Goal: Information Seeking & Learning: Stay updated

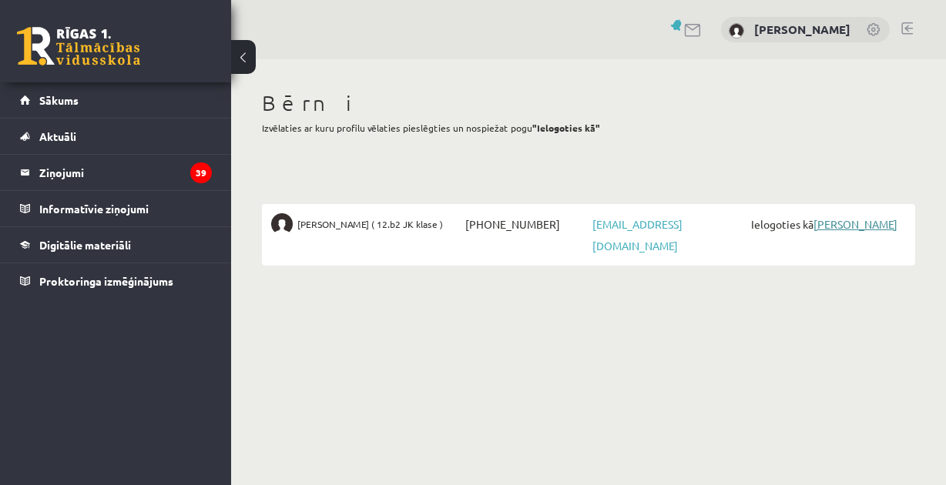
click at [845, 220] on link "[PERSON_NAME]" at bounding box center [855, 224] width 84 height 14
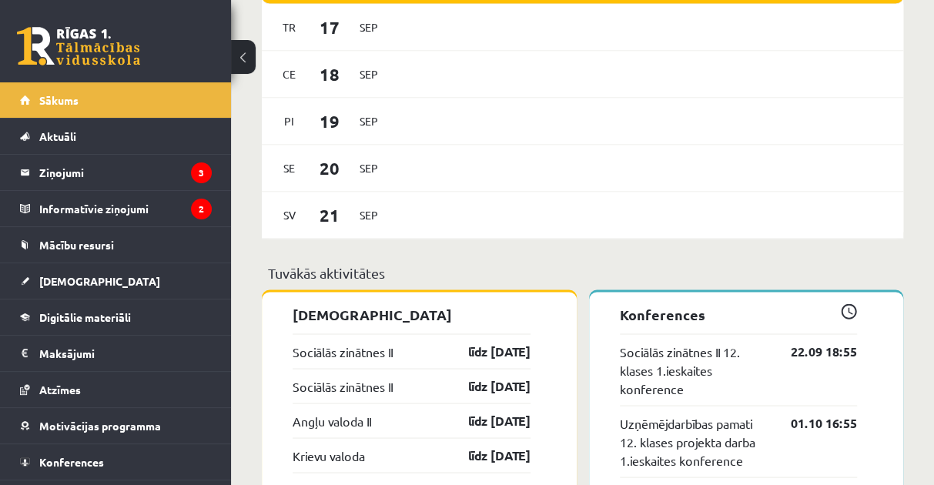
scroll to position [1309, 0]
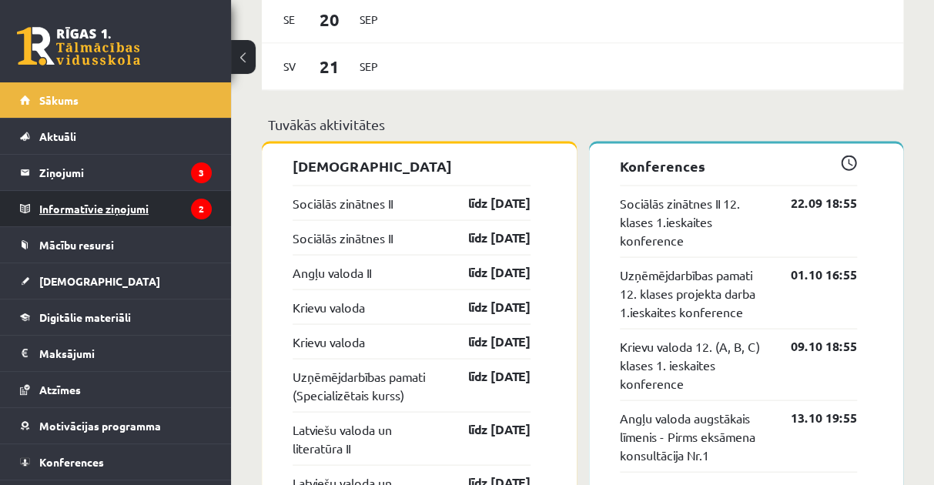
click at [62, 205] on legend "Informatīvie ziņojumi 2" at bounding box center [125, 208] width 172 height 35
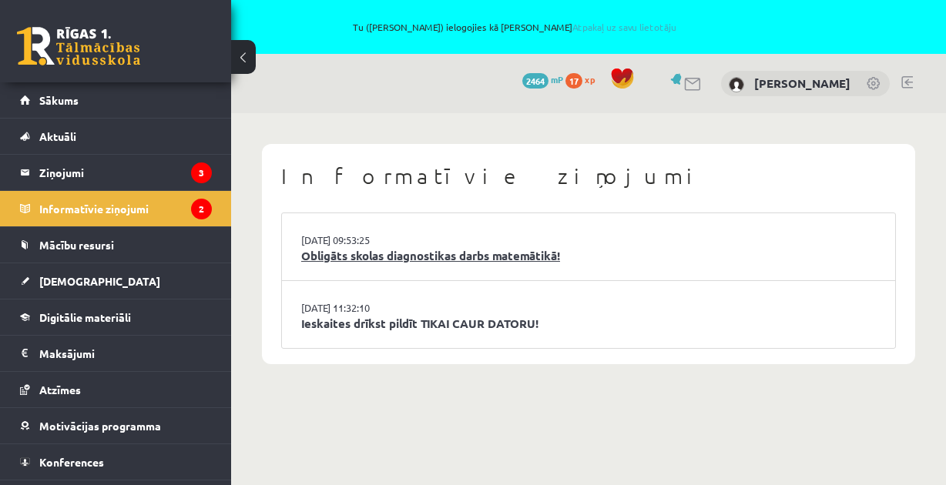
click at [383, 255] on link "Obligāts skolas diagnostikas darbs matemātikā!" at bounding box center [588, 256] width 574 height 18
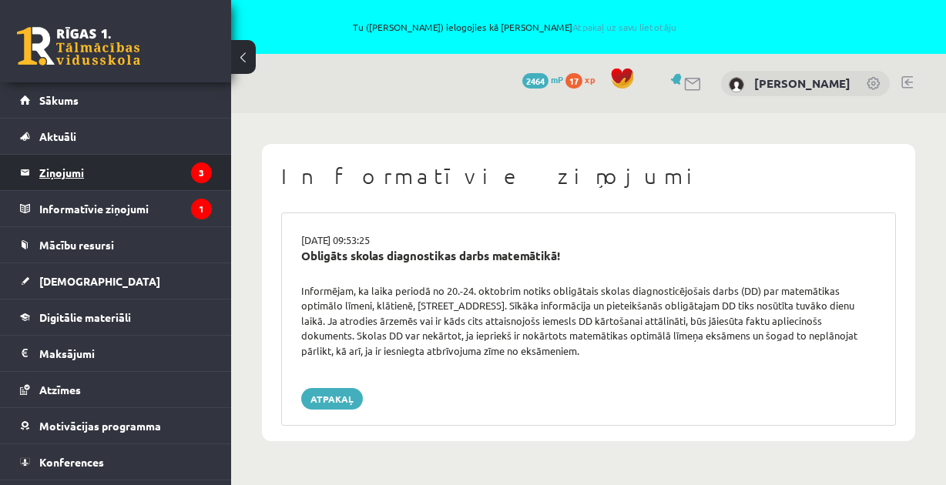
click at [64, 173] on legend "Ziņojumi 3" at bounding box center [125, 172] width 172 height 35
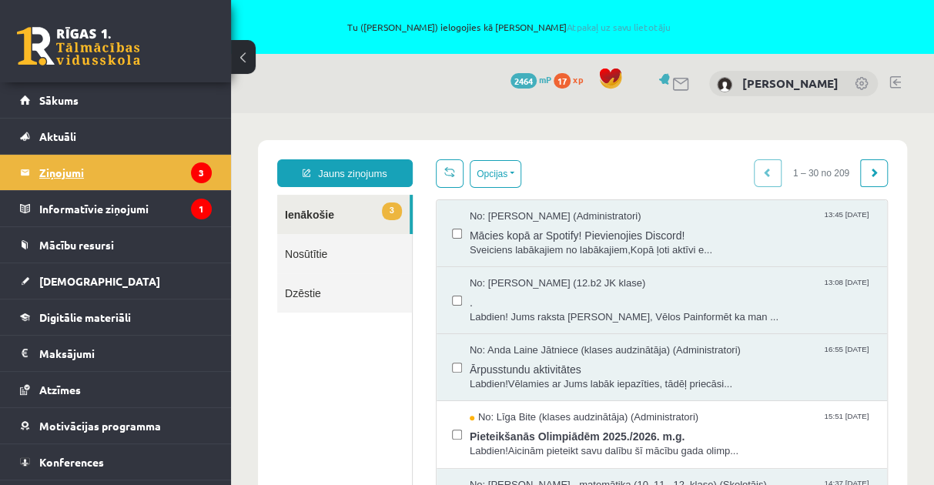
click at [69, 172] on legend "Ziņojumi 3" at bounding box center [125, 172] width 172 height 35
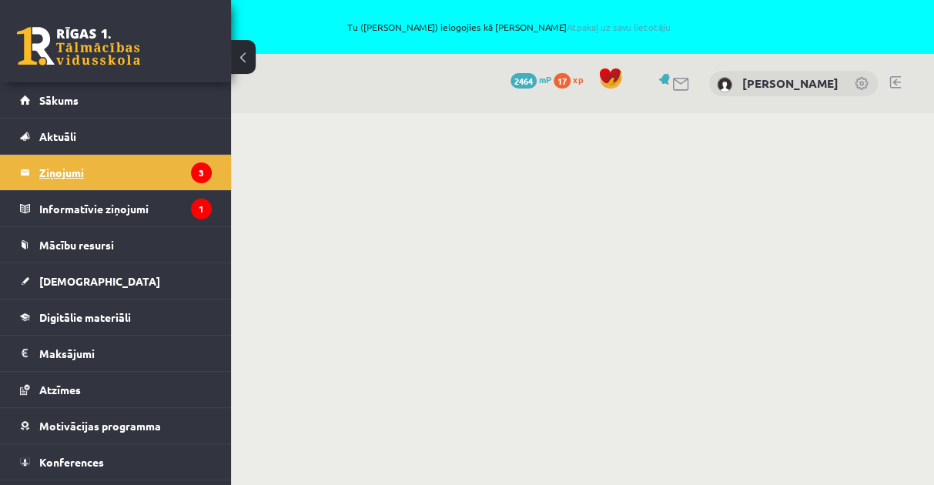
click at [69, 172] on legend "Ziņojumi 3" at bounding box center [125, 172] width 172 height 35
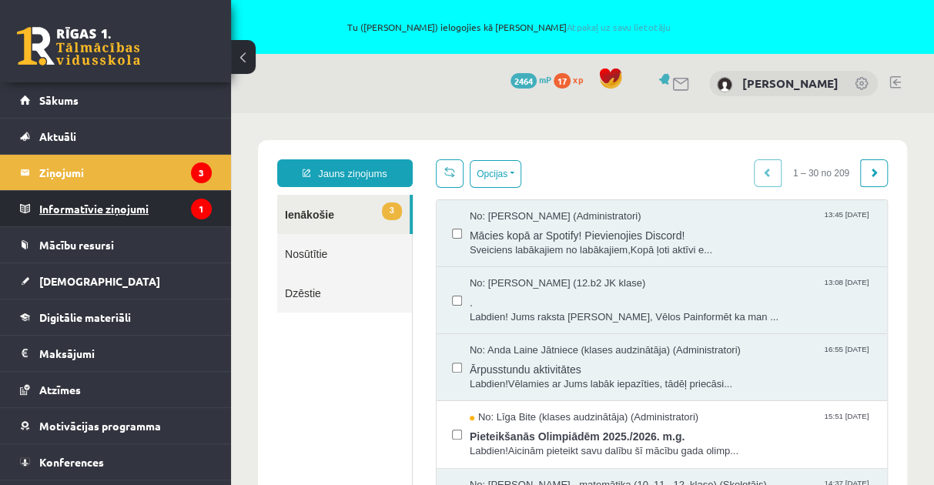
click at [59, 209] on legend "Informatīvie ziņojumi 1" at bounding box center [125, 208] width 172 height 35
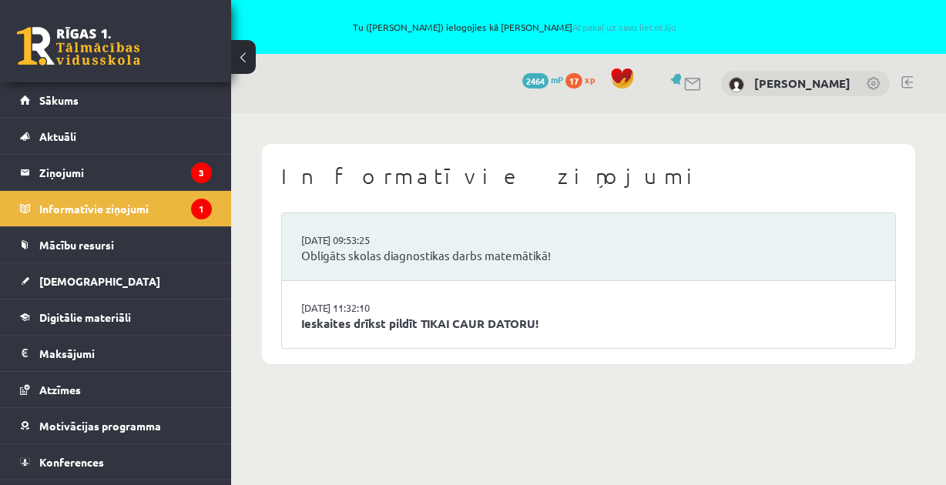
click at [906, 82] on link at bounding box center [907, 82] width 12 height 12
